Goal: Contribute content

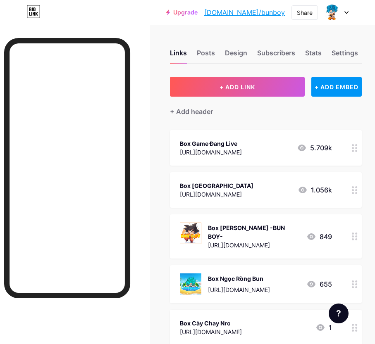
click at [207, 147] on div "Box Game Đang Live" at bounding box center [211, 143] width 62 height 9
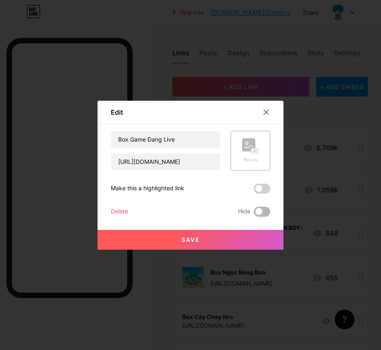
click at [260, 214] on span at bounding box center [262, 212] width 17 height 10
click at [254, 214] on input "checkbox" at bounding box center [254, 214] width 0 height 0
click at [250, 238] on button "Save" at bounding box center [191, 240] width 186 height 20
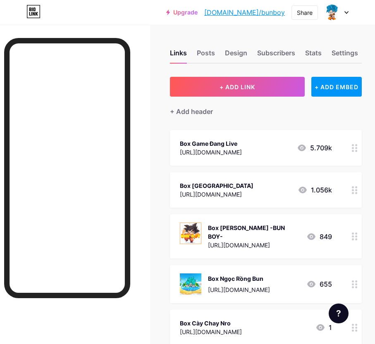
click at [195, 140] on div "Box Game Đang Live" at bounding box center [211, 143] width 62 height 9
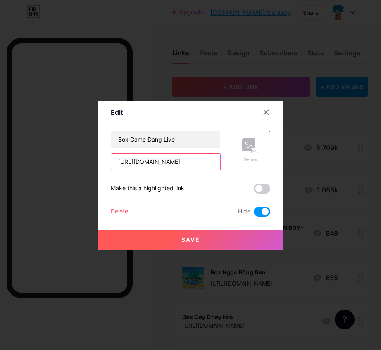
drag, startPoint x: 205, startPoint y: 162, endPoint x: 25, endPoint y: 181, distance: 181.2
click at [26, 185] on div "Edit Content YouTube Play YouTube video without leaving your page. ADD Vimeo Pl…" at bounding box center [190, 175] width 381 height 350
paste input "rpixdw390"
type input "[URL][DOMAIN_NAME]"
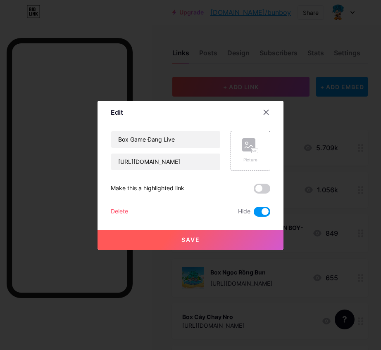
click at [255, 215] on span at bounding box center [262, 212] width 17 height 10
click at [254, 214] on input "checkbox" at bounding box center [254, 214] width 0 height 0
click at [222, 227] on div "Save" at bounding box center [191, 233] width 186 height 33
click at [222, 233] on button "Save" at bounding box center [191, 240] width 186 height 20
